Goal: Transaction & Acquisition: Purchase product/service

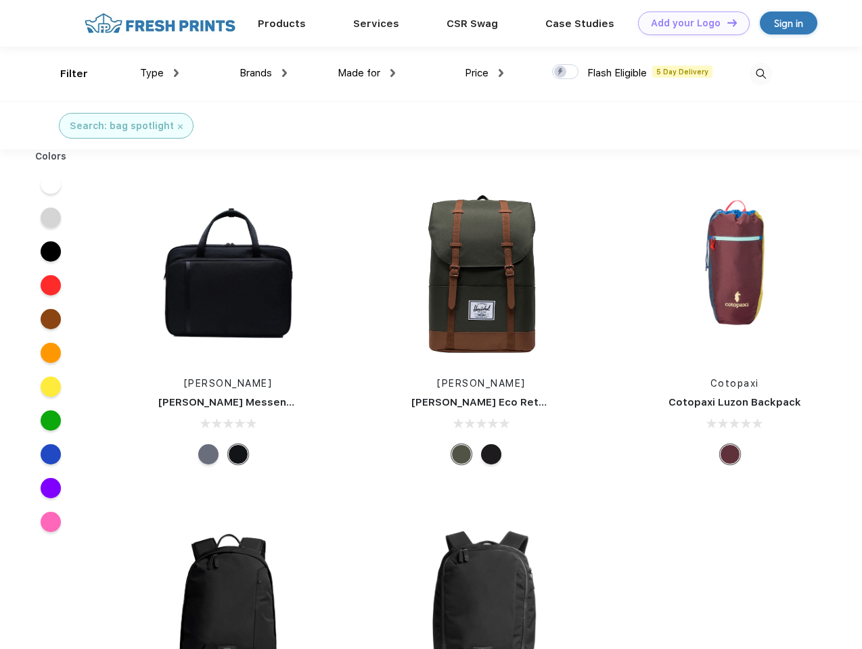
click at [689, 23] on link "Add your Logo Design Tool" at bounding box center [694, 23] width 112 height 24
click at [0, 0] on div "Design Tool" at bounding box center [0, 0] width 0 height 0
click at [726, 22] on link "Add your Logo Design Tool" at bounding box center [694, 23] width 112 height 24
click at [65, 74] on div "Filter" at bounding box center [74, 74] width 28 height 16
click at [160, 73] on span "Type" at bounding box center [152, 73] width 24 height 12
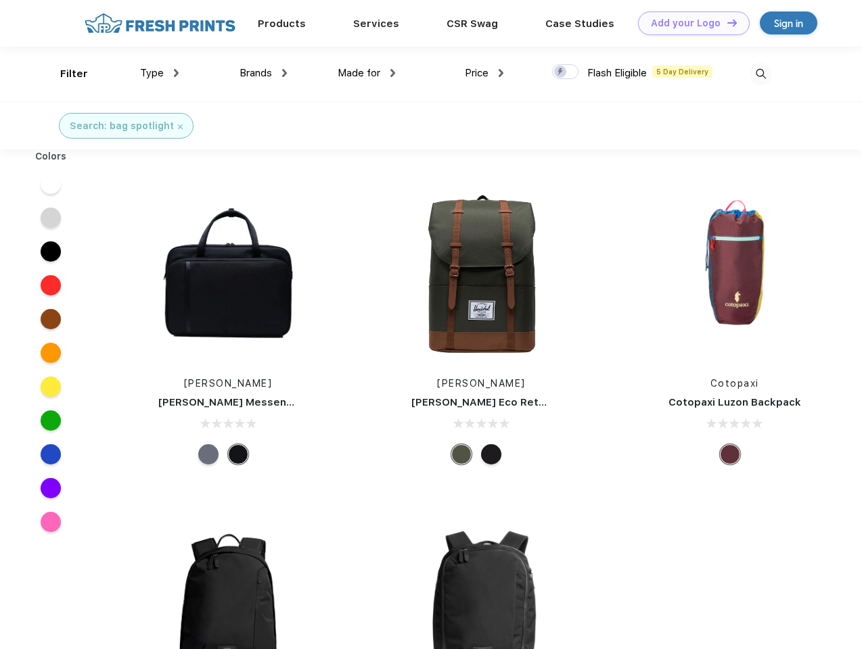
click at [263, 73] on span "Brands" at bounding box center [255, 73] width 32 height 12
click at [367, 73] on span "Made for" at bounding box center [359, 73] width 43 height 12
click at [484, 73] on span "Price" at bounding box center [477, 73] width 24 height 12
click at [565, 72] on div at bounding box center [565, 71] width 26 height 15
click at [561, 72] on input "checkbox" at bounding box center [556, 68] width 9 height 9
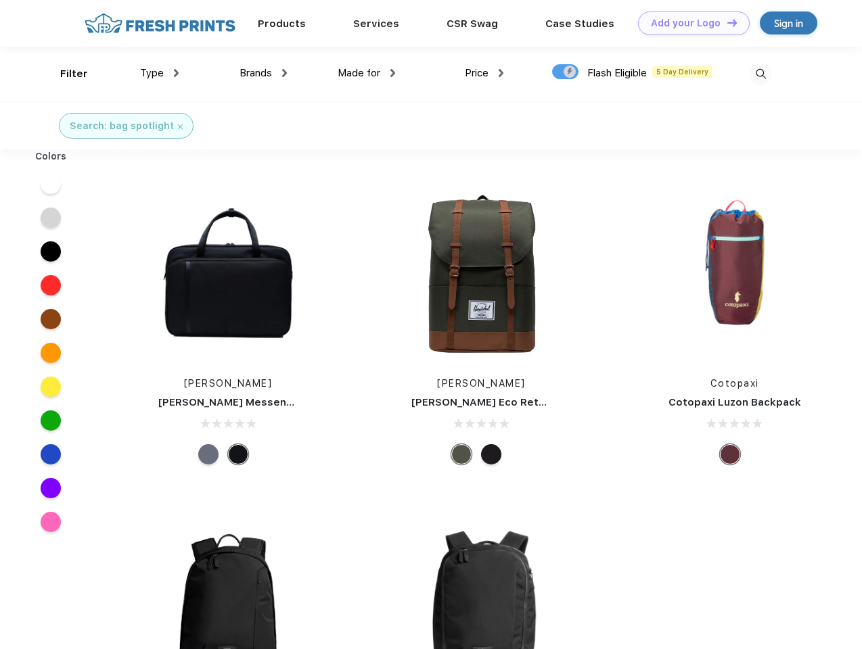
click at [760, 74] on img at bounding box center [760, 74] width 22 height 22
